Goal: Task Accomplishment & Management: Use online tool/utility

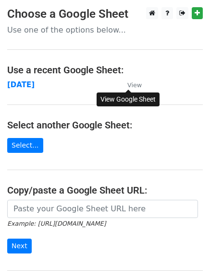
click at [134, 86] on small "View" at bounding box center [134, 85] width 14 height 7
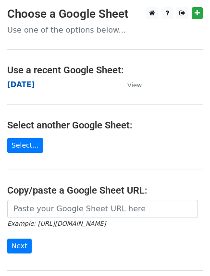
click at [20, 86] on strong "monday" at bounding box center [20, 85] width 27 height 9
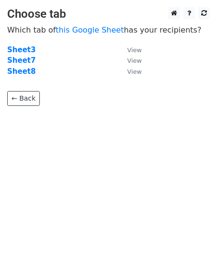
click at [18, 49] on strong "Sheet3" at bounding box center [21, 50] width 28 height 9
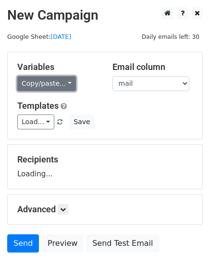
click at [63, 80] on link "Copy/paste..." at bounding box center [46, 83] width 59 height 15
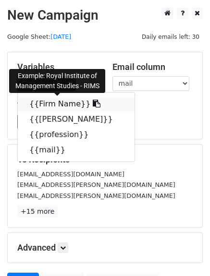
click at [93, 103] on icon at bounding box center [97, 104] width 8 height 8
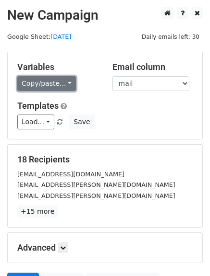
click at [62, 83] on link "Copy/paste..." at bounding box center [46, 83] width 59 height 15
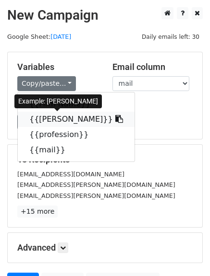
click at [115, 119] on icon at bounding box center [119, 119] width 8 height 8
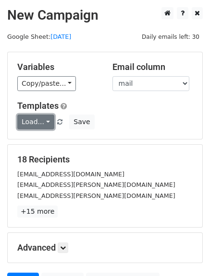
click at [45, 118] on link "Load..." at bounding box center [35, 122] width 37 height 15
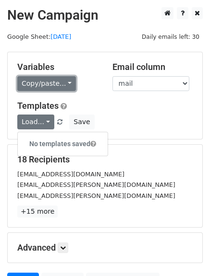
click at [64, 80] on link "Copy/paste..." at bounding box center [46, 83] width 59 height 15
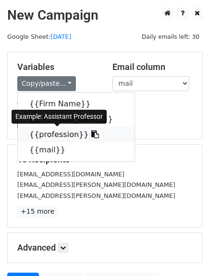
click at [91, 134] on icon at bounding box center [95, 135] width 8 height 8
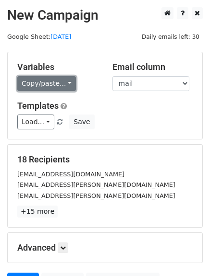
click at [65, 85] on link "Copy/paste..." at bounding box center [46, 83] width 59 height 15
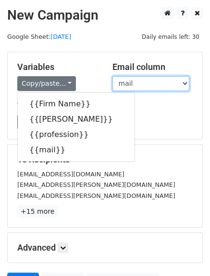
click at [141, 85] on select "Firm Name persin profession mail" at bounding box center [150, 83] width 77 height 15
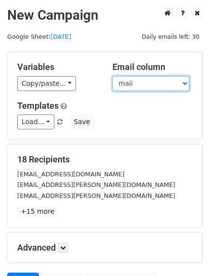
click at [112, 76] on select "Firm Name persin profession mail" at bounding box center [150, 83] width 77 height 15
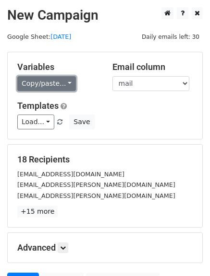
click at [60, 84] on link "Copy/paste..." at bounding box center [46, 83] width 59 height 15
